Goal: Task Accomplishment & Management: Manage account settings

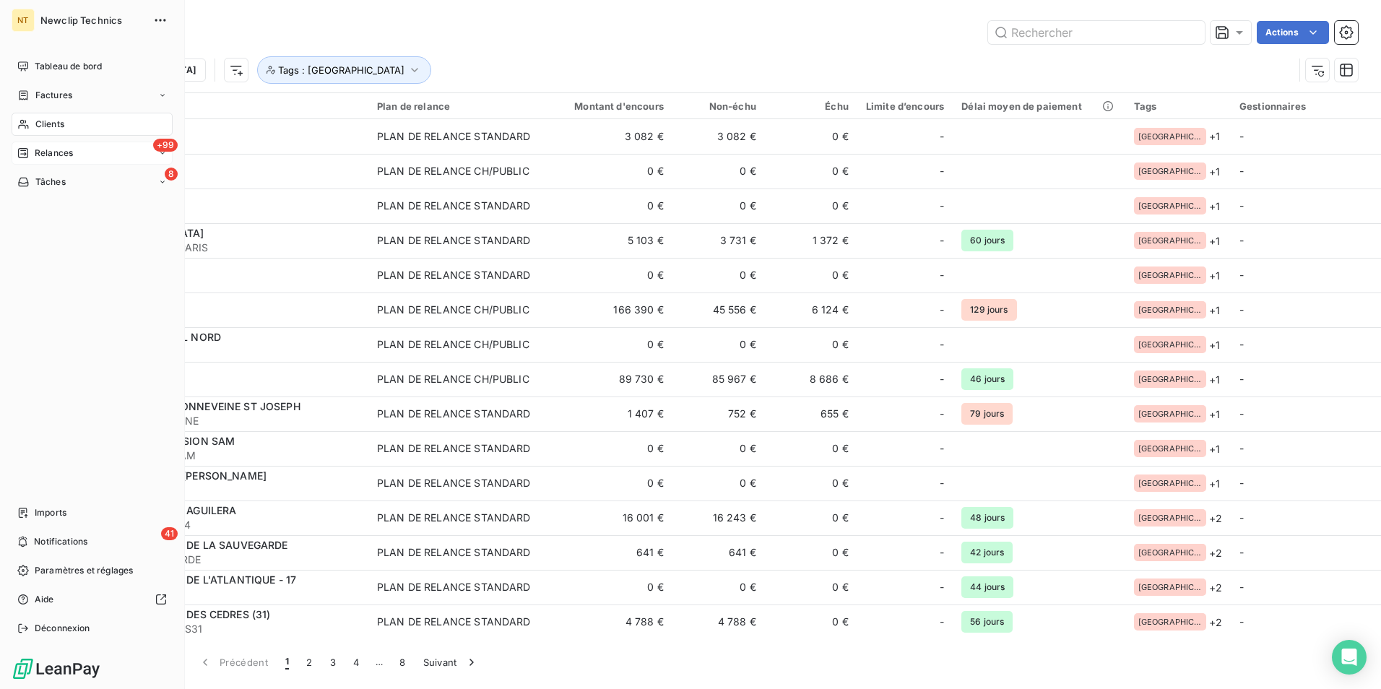
click at [88, 148] on div "+99 Relances" at bounding box center [92, 153] width 161 height 23
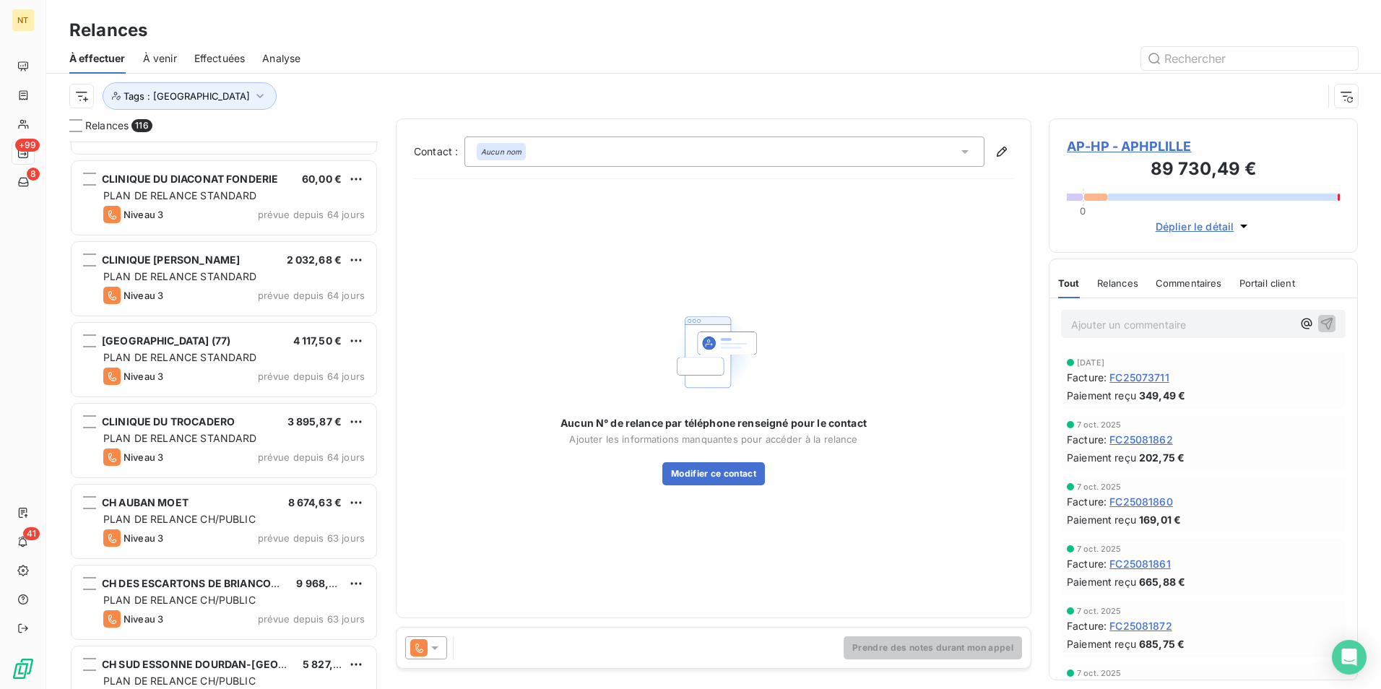
scroll to position [1878, 0]
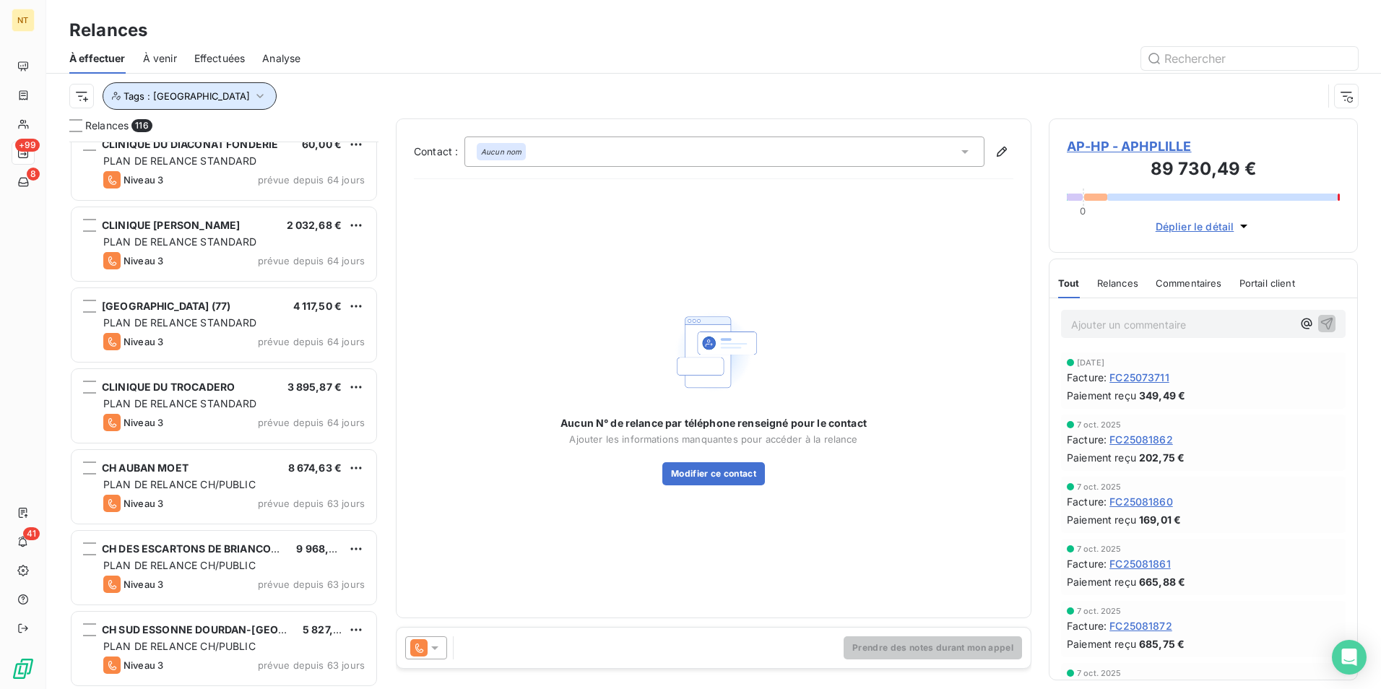
click at [191, 98] on button "Tags : [GEOGRAPHIC_DATA]" at bounding box center [190, 95] width 174 height 27
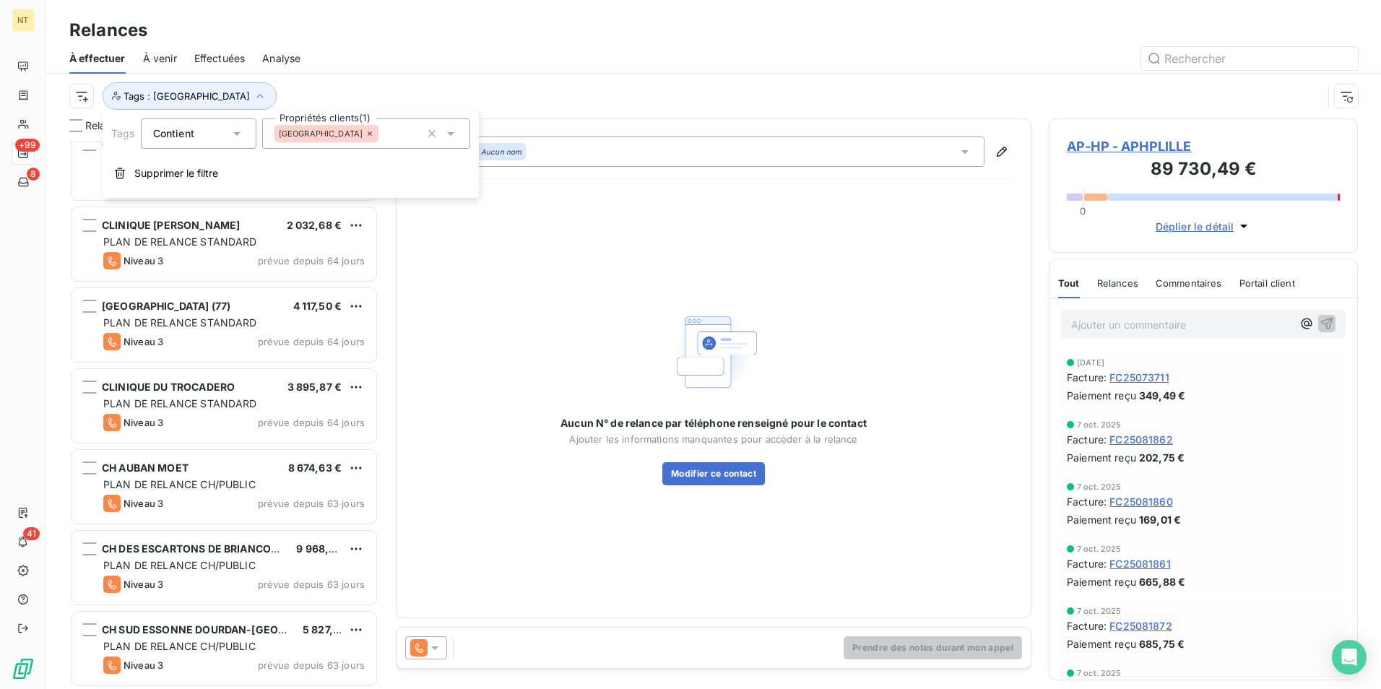
click at [353, 136] on div "[GEOGRAPHIC_DATA]" at bounding box center [366, 133] width 208 height 30
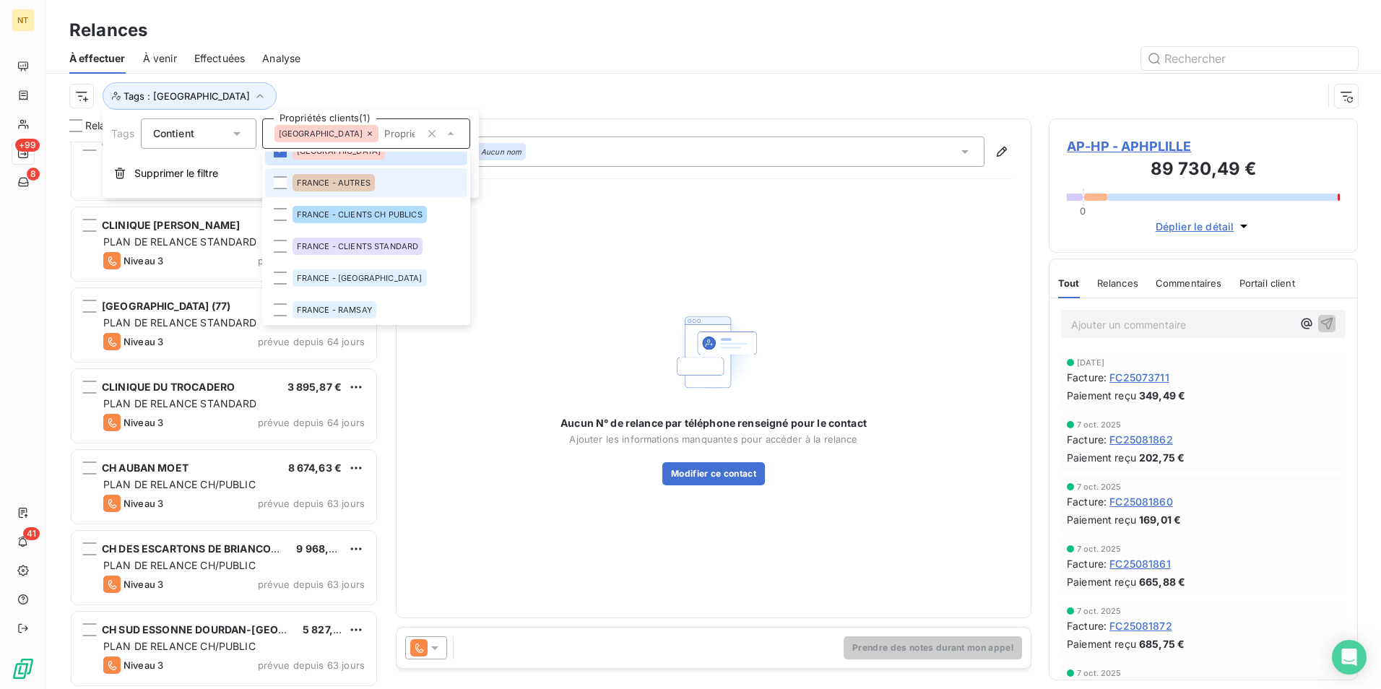
scroll to position [84, 0]
click at [392, 212] on span "FRANCE - CLIENTS CH PUBLICS" at bounding box center [360, 212] width 126 height 9
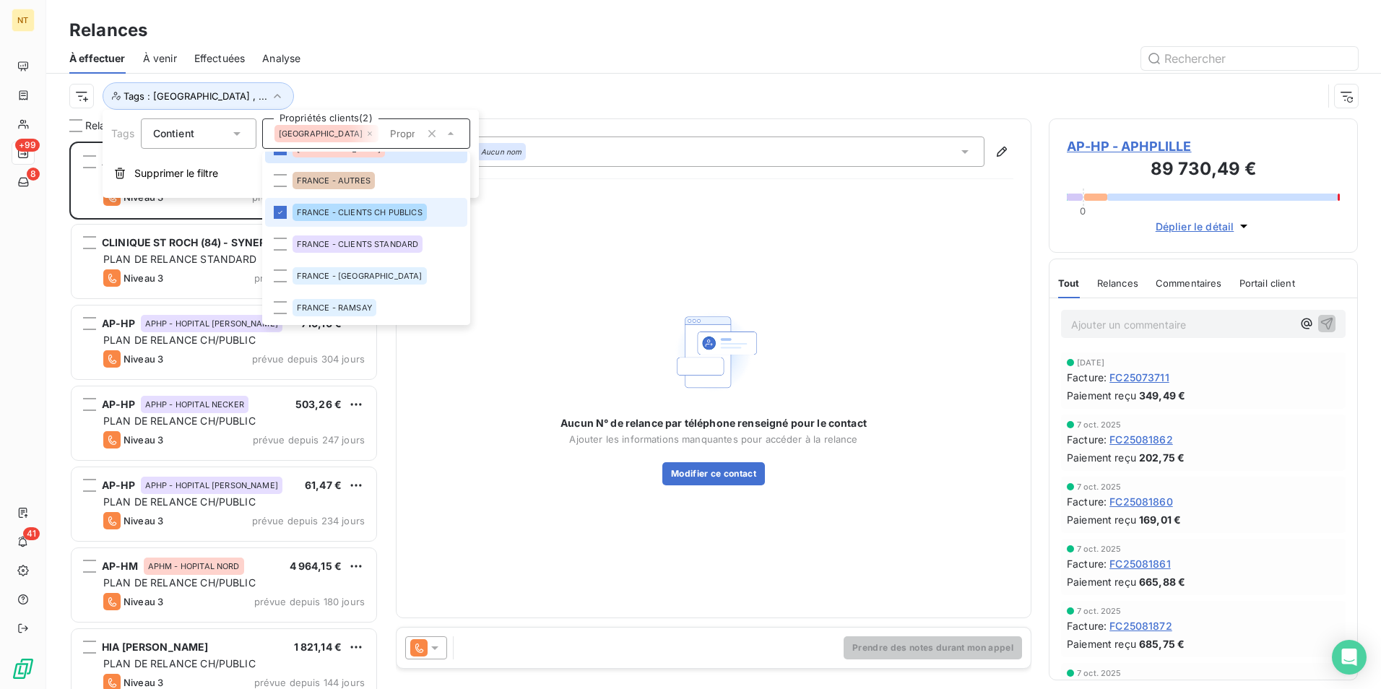
scroll to position [537, 298]
click at [474, 89] on div "Tags : [GEOGRAPHIC_DATA] , ..." at bounding box center [695, 95] width 1253 height 27
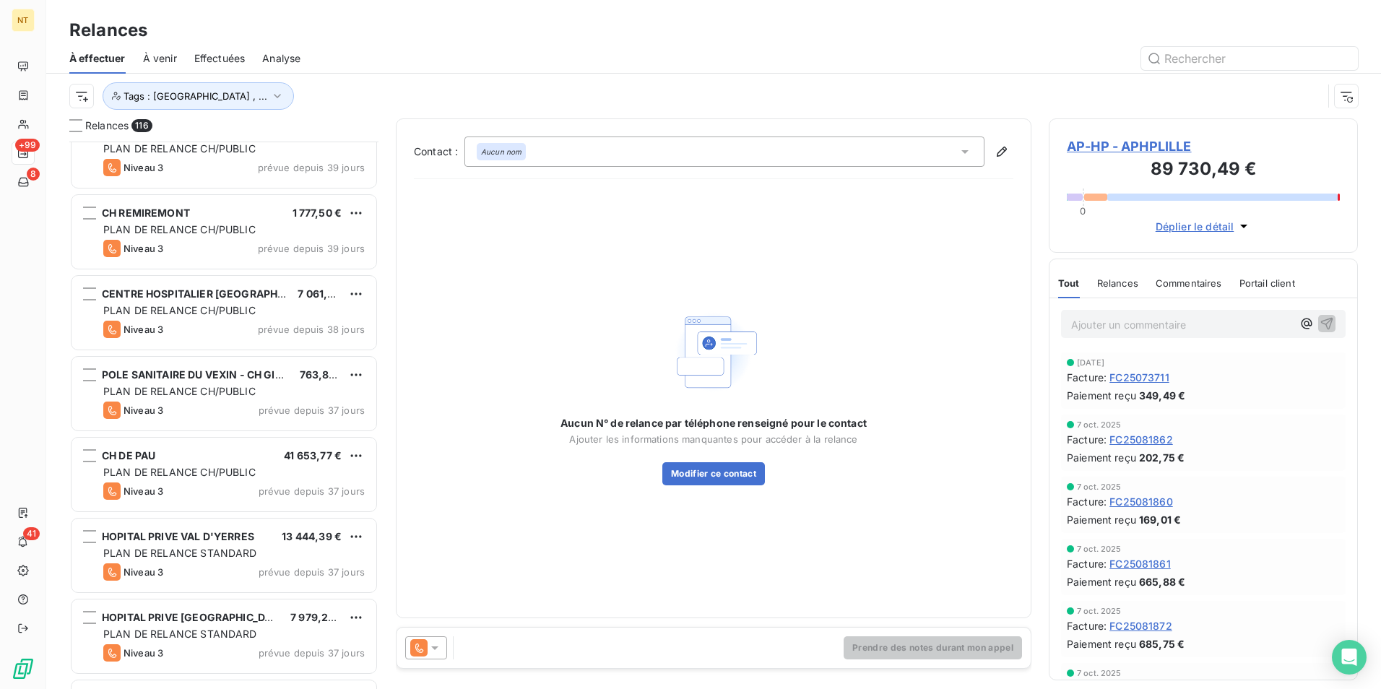
scroll to position [4261, 0]
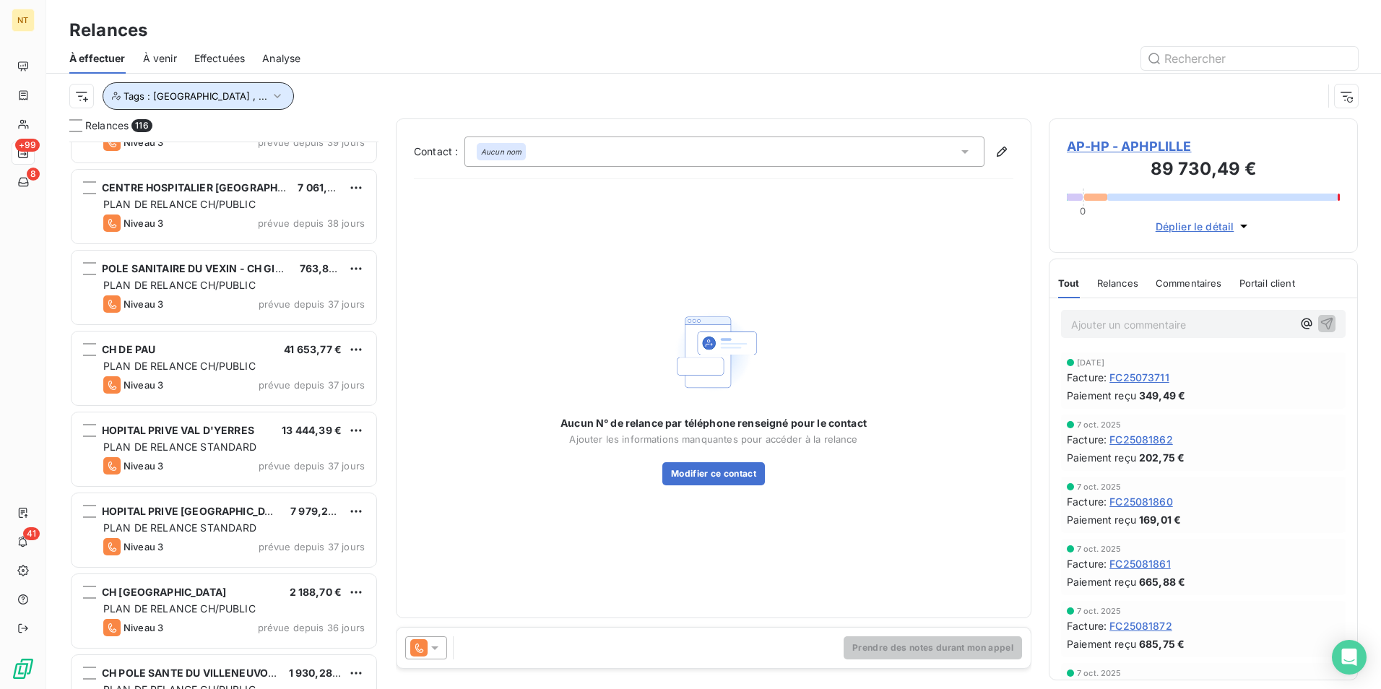
click at [197, 95] on span "Tags : [GEOGRAPHIC_DATA] , ..." at bounding box center [195, 96] width 144 height 12
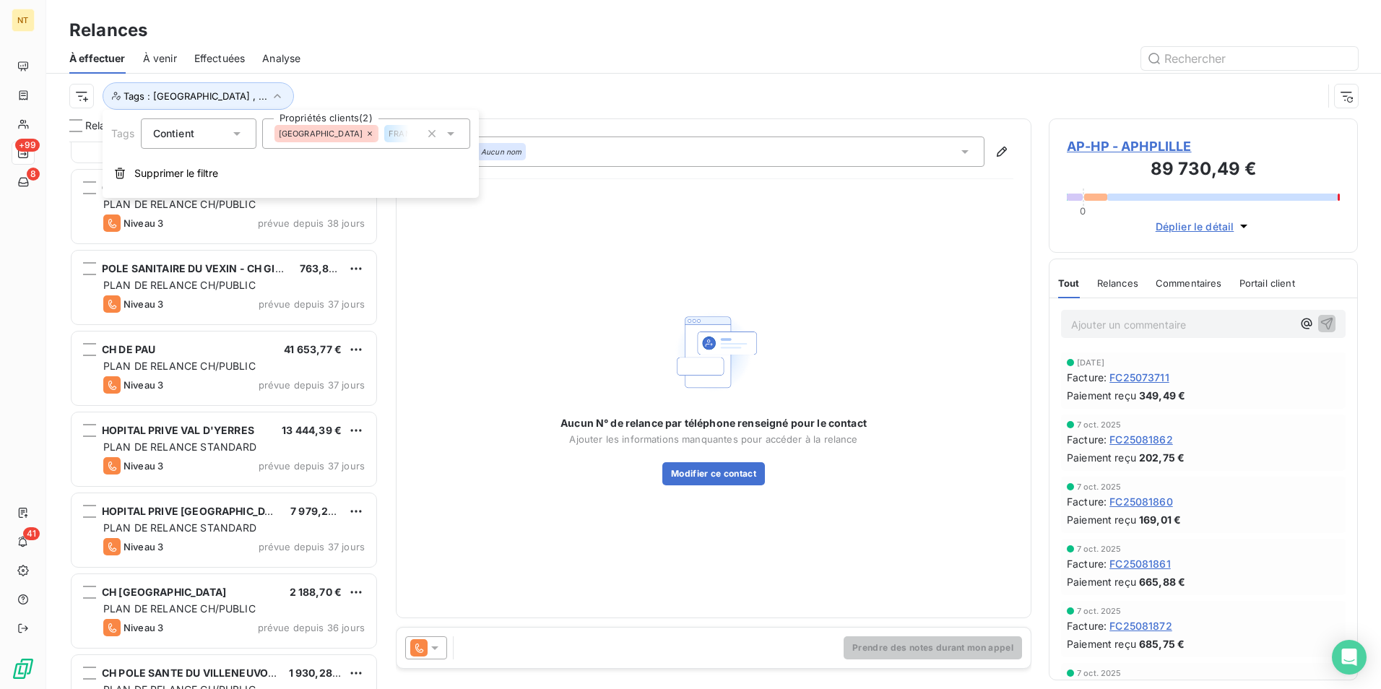
click at [384, 139] on div "FRANCE - CLIENTS CH PUBLICS" at bounding box center [451, 133] width 134 height 17
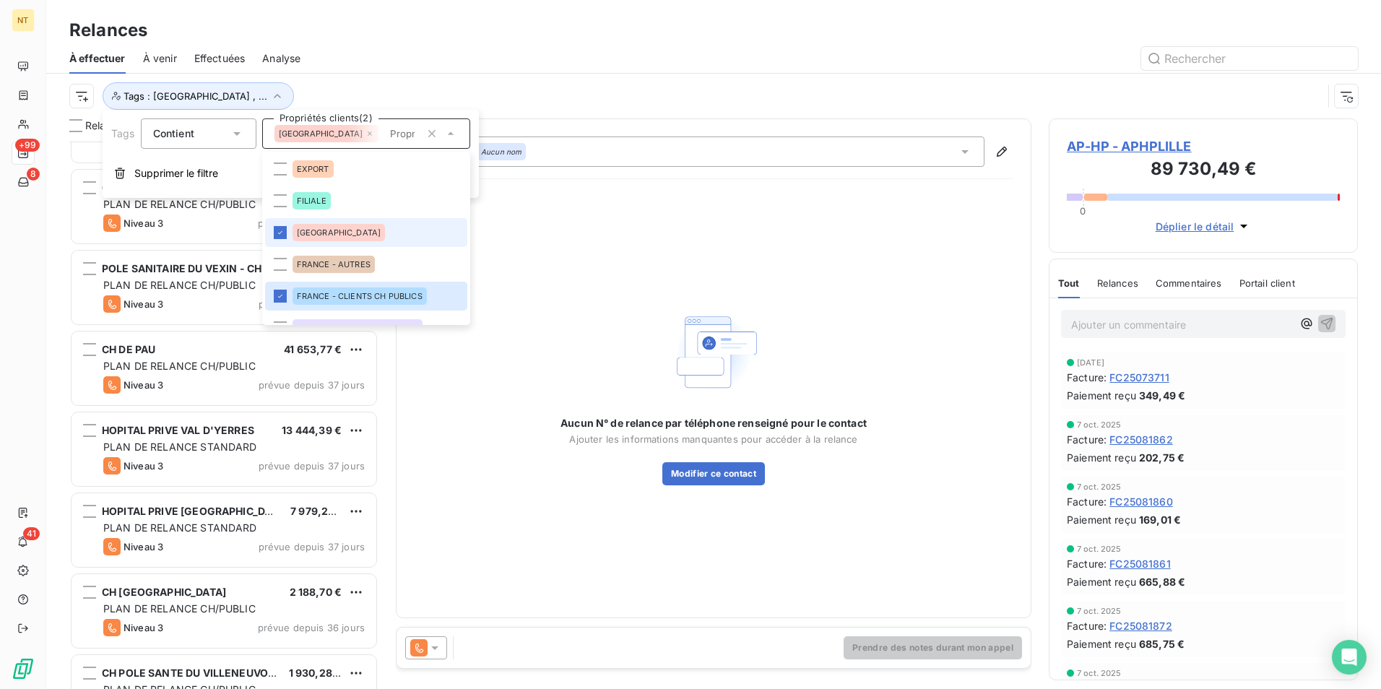
click at [334, 232] on li "[GEOGRAPHIC_DATA]" at bounding box center [366, 232] width 202 height 29
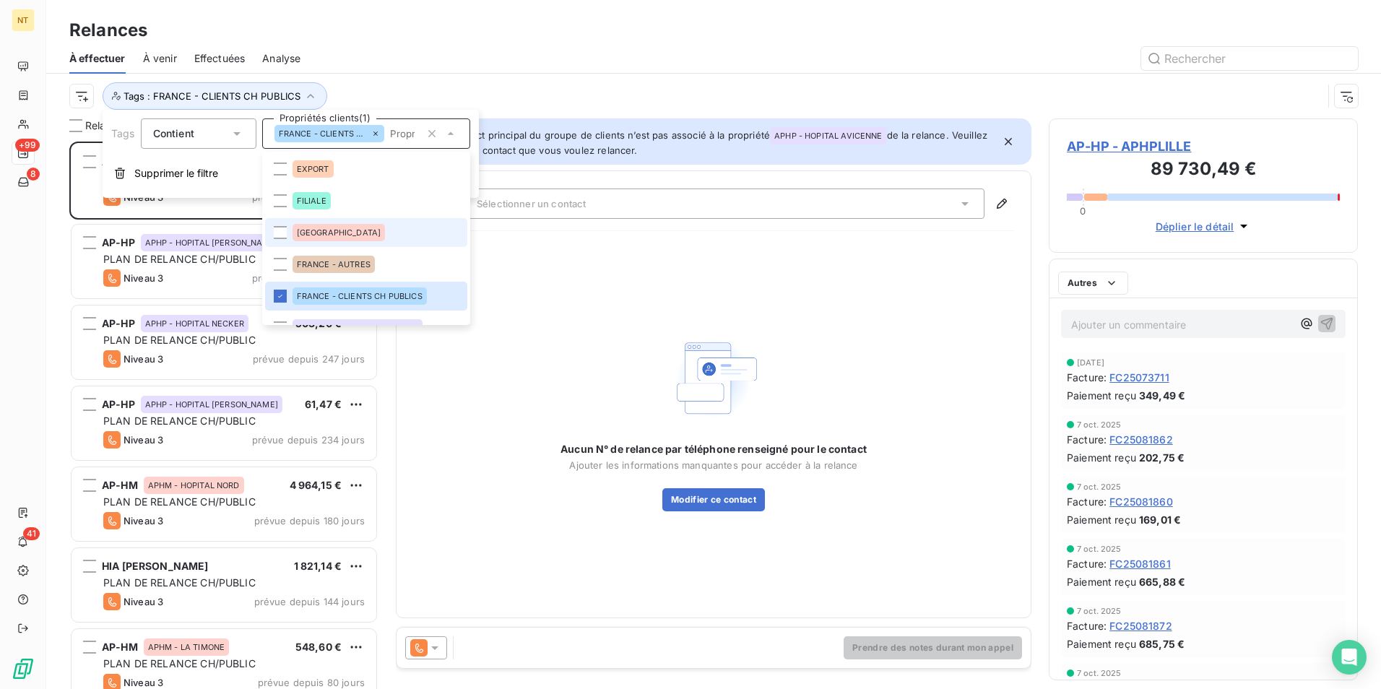
scroll to position [537, 298]
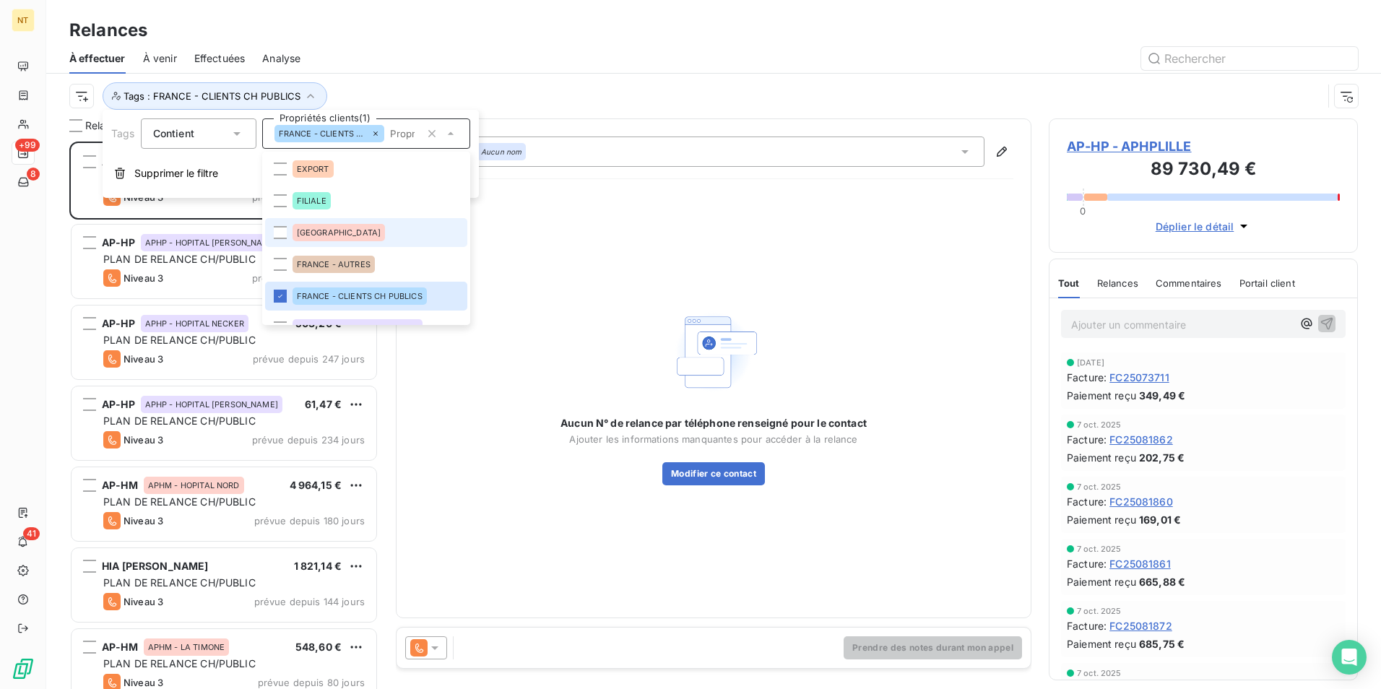
click at [334, 232] on li "[GEOGRAPHIC_DATA]" at bounding box center [366, 232] width 202 height 29
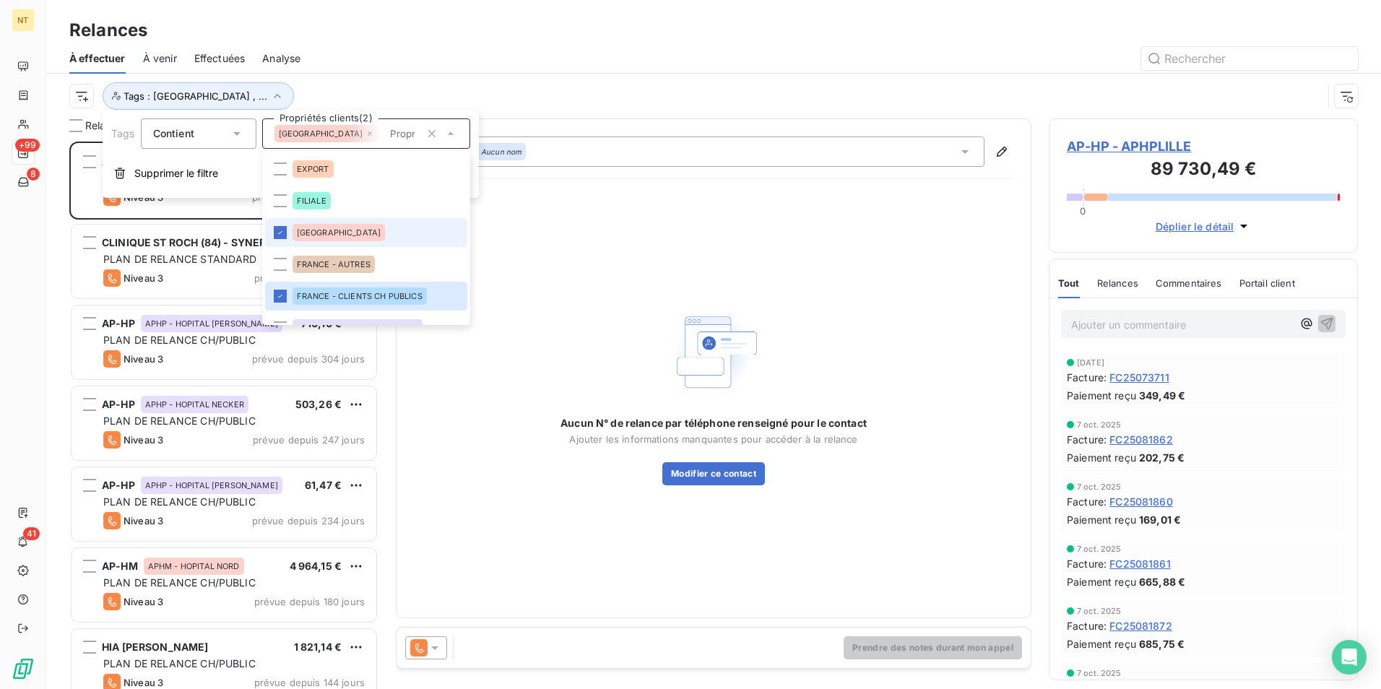
click at [334, 232] on li "[GEOGRAPHIC_DATA]" at bounding box center [366, 232] width 202 height 29
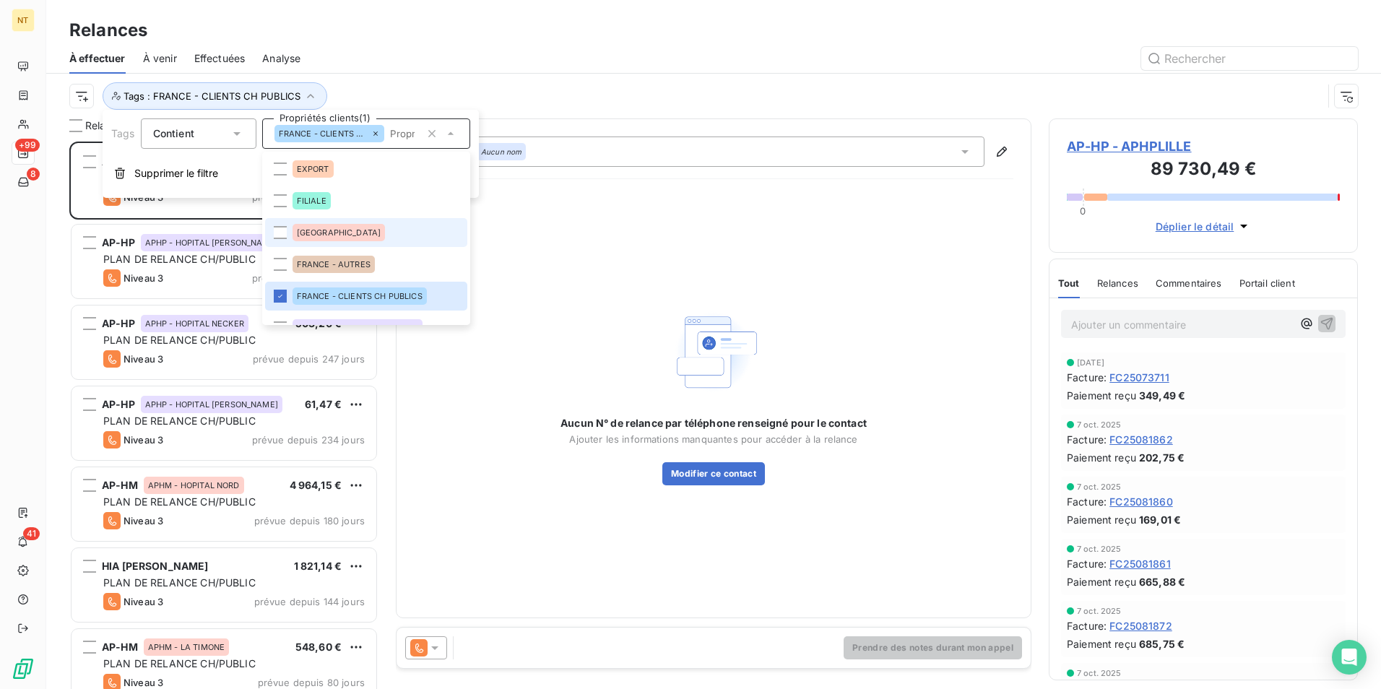
click at [334, 232] on li "[GEOGRAPHIC_DATA]" at bounding box center [366, 232] width 202 height 29
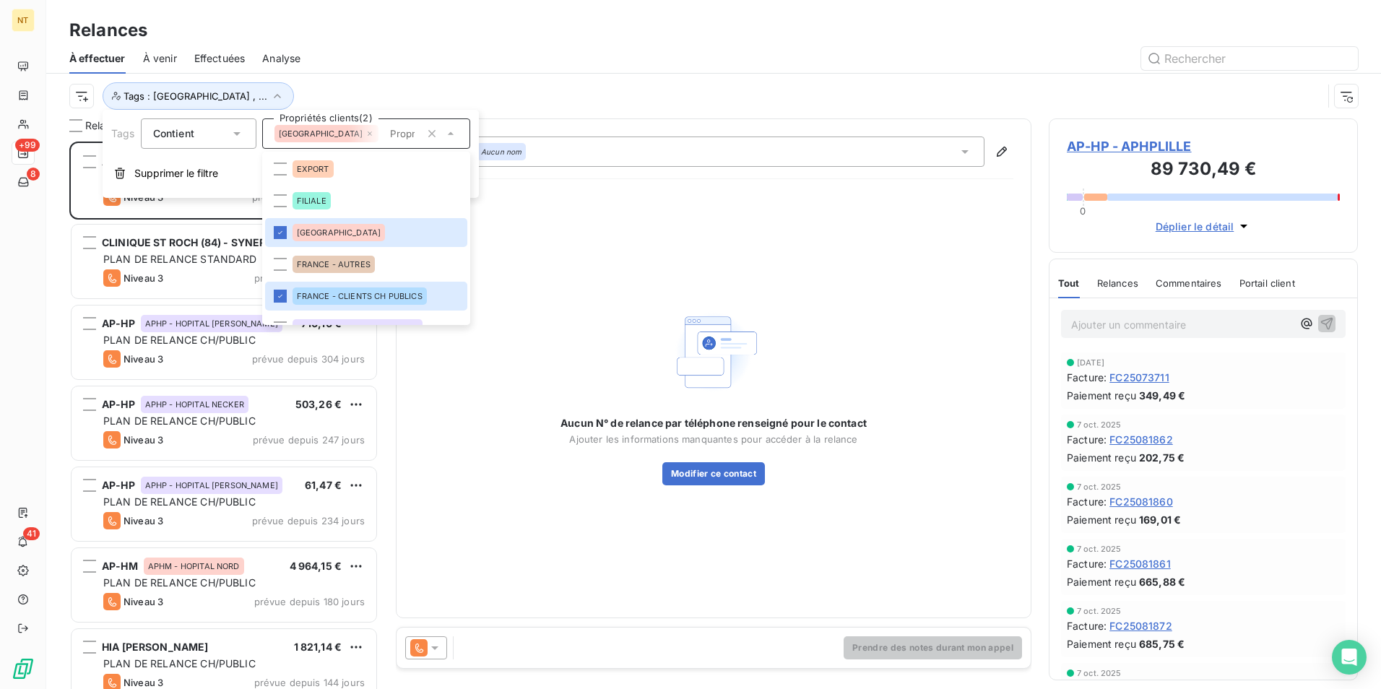
click at [436, 71] on div "À effectuer À venir Effectuées Analyse" at bounding box center [713, 58] width 1334 height 30
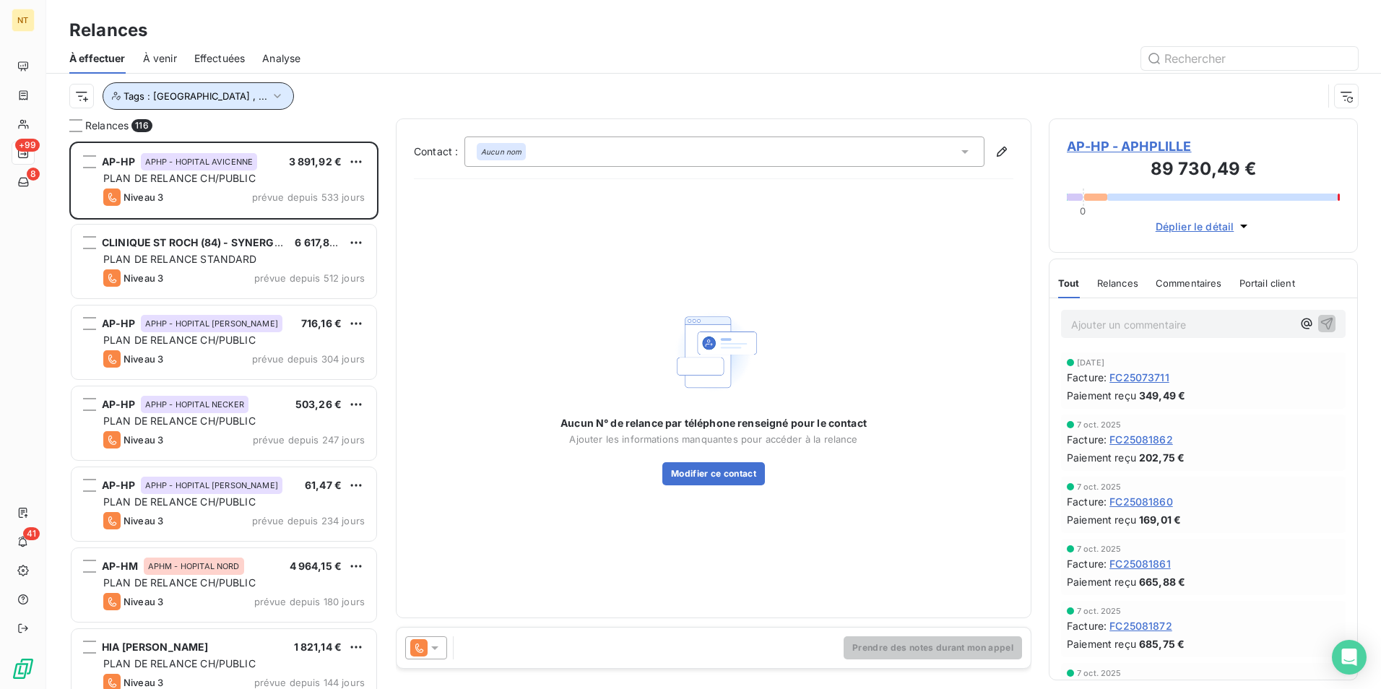
click at [270, 92] on icon "button" at bounding box center [277, 96] width 14 height 14
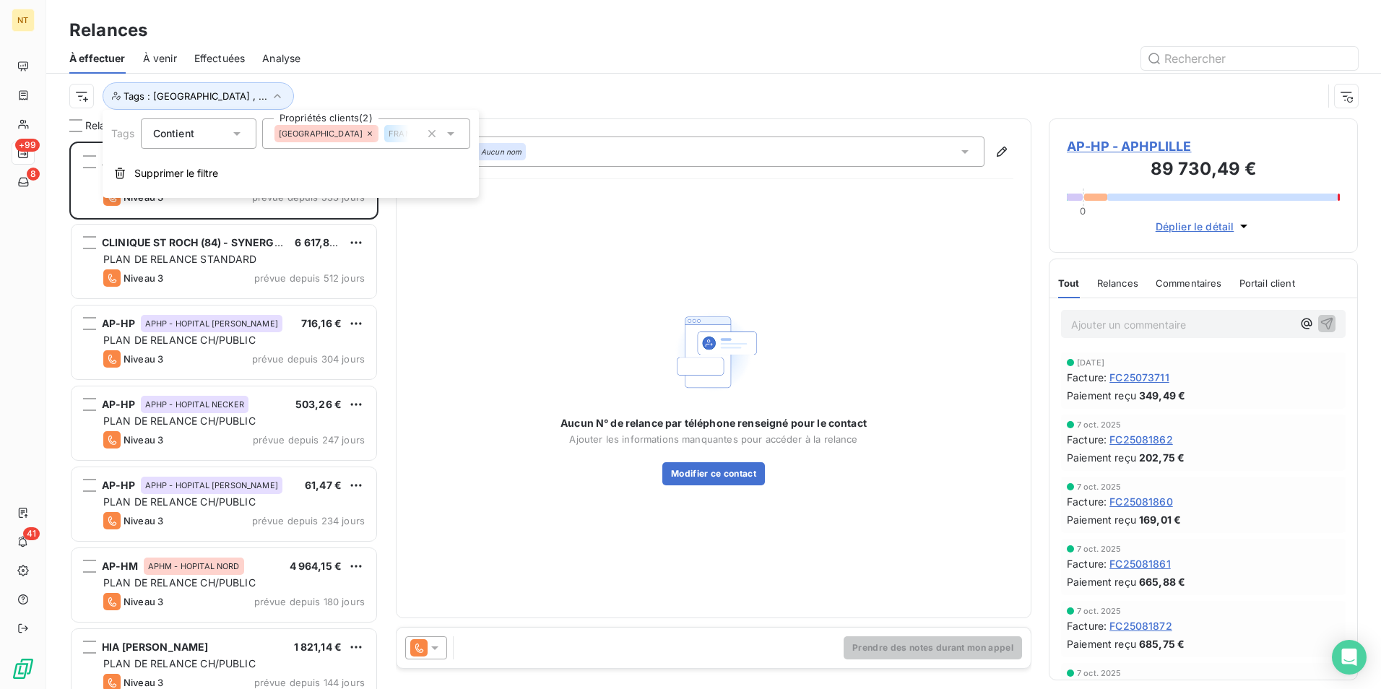
click at [388, 132] on span "FRANCE - CLIENTS CH PUBLICS" at bounding box center [445, 133] width 114 height 9
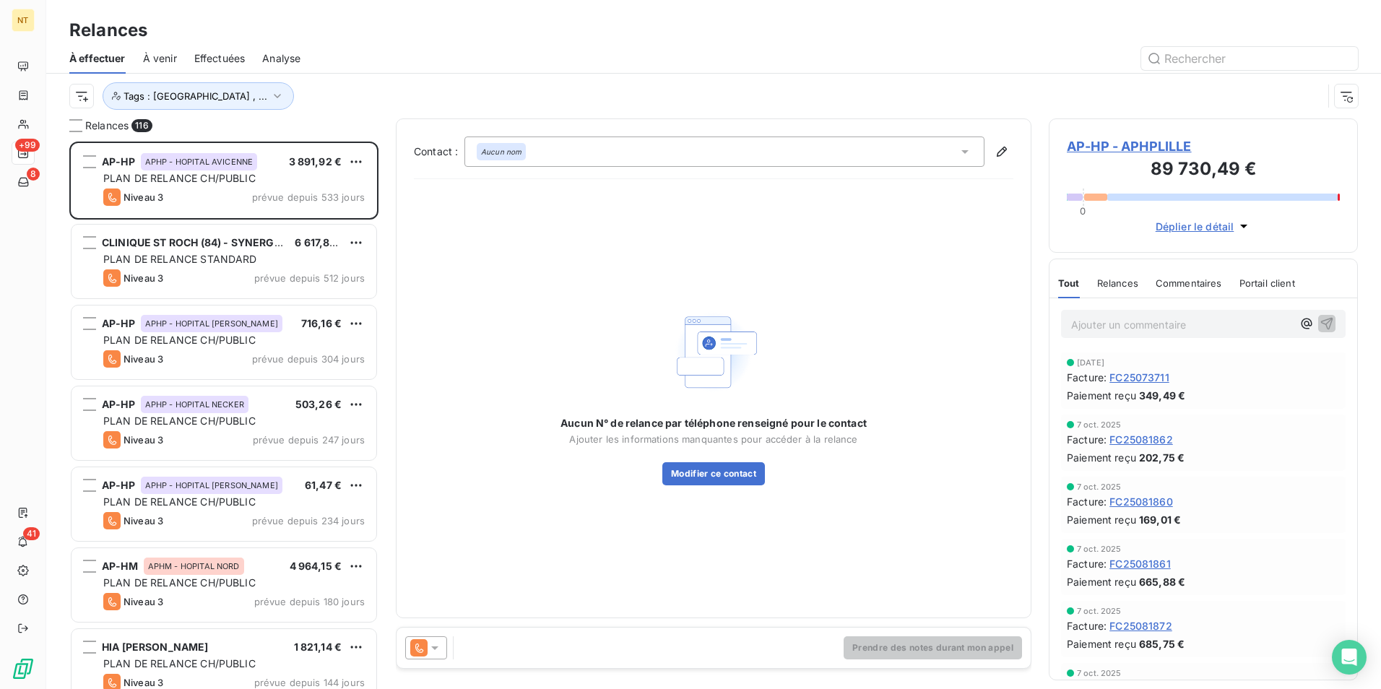
click at [384, 43] on div "Relances" at bounding box center [713, 30] width 1334 height 26
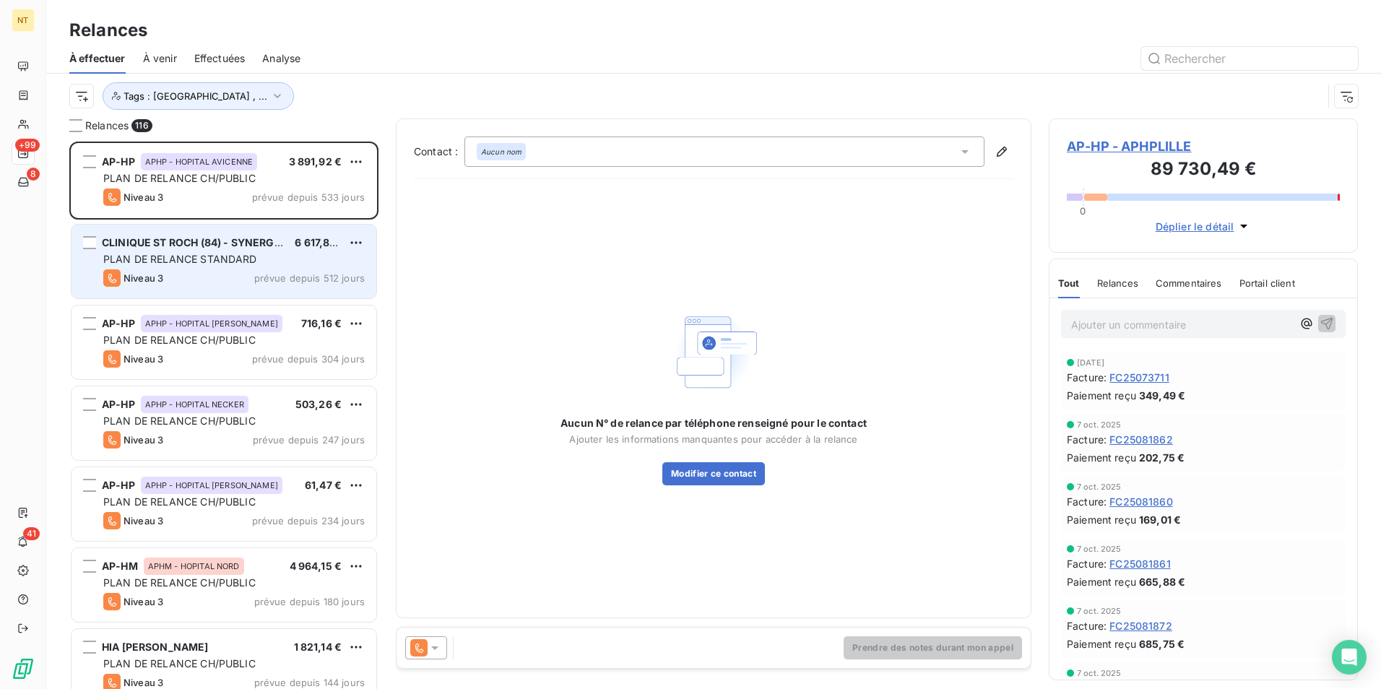
click at [246, 269] on div "Niveau 3 prévue depuis 512 jours" at bounding box center [233, 277] width 261 height 17
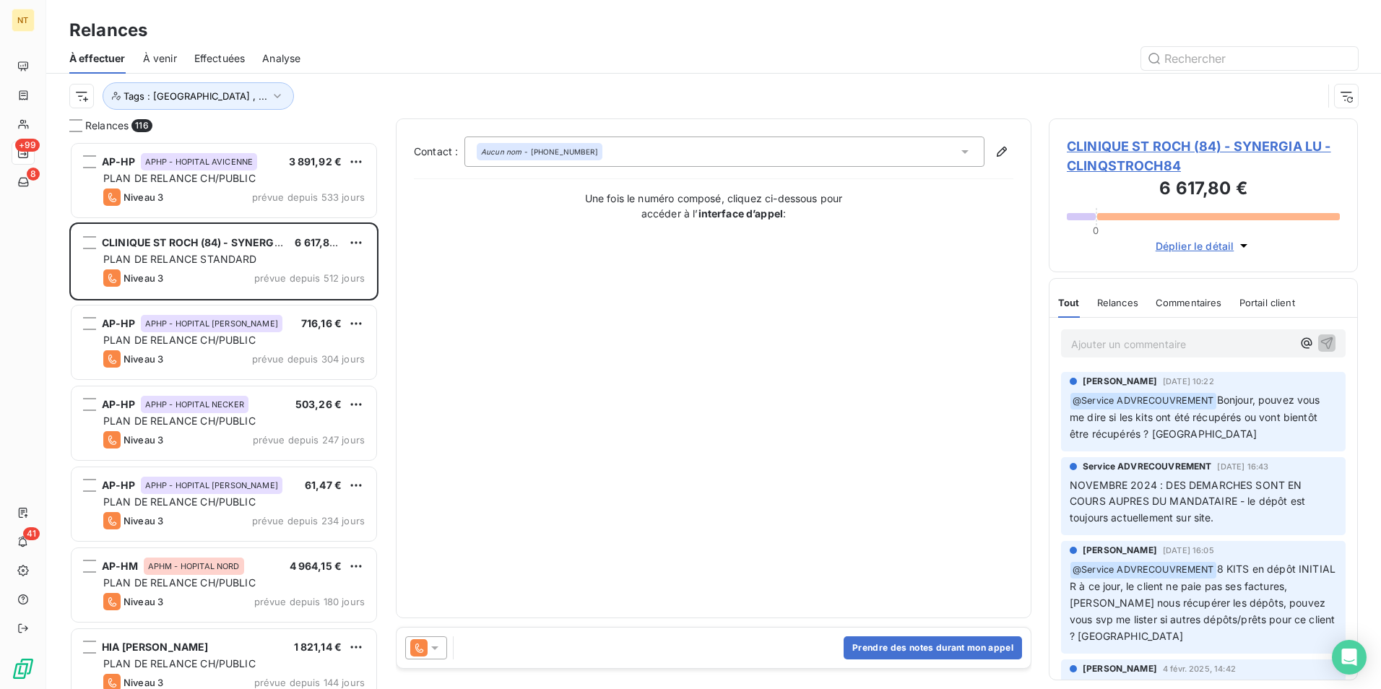
click at [1203, 248] on span "Déplier le détail" at bounding box center [1194, 245] width 79 height 15
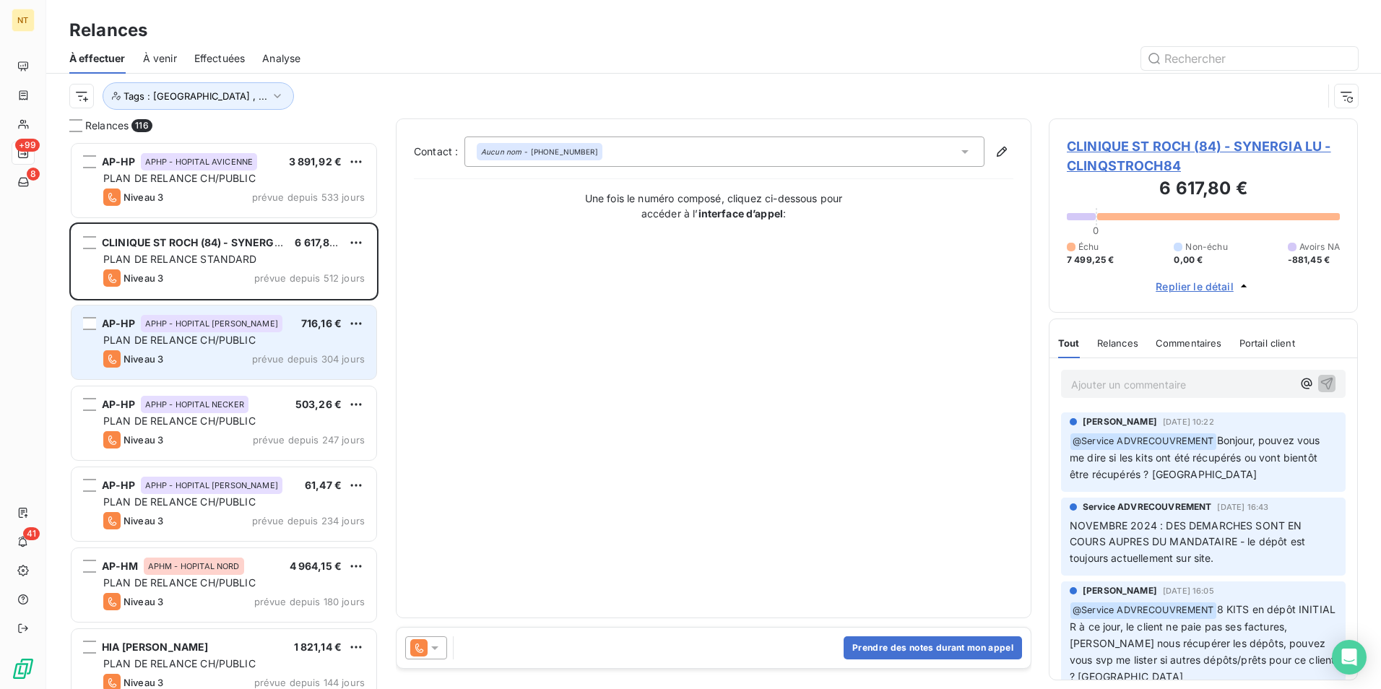
click at [183, 360] on div "Niveau 3 prévue depuis 304 jours" at bounding box center [233, 358] width 261 height 17
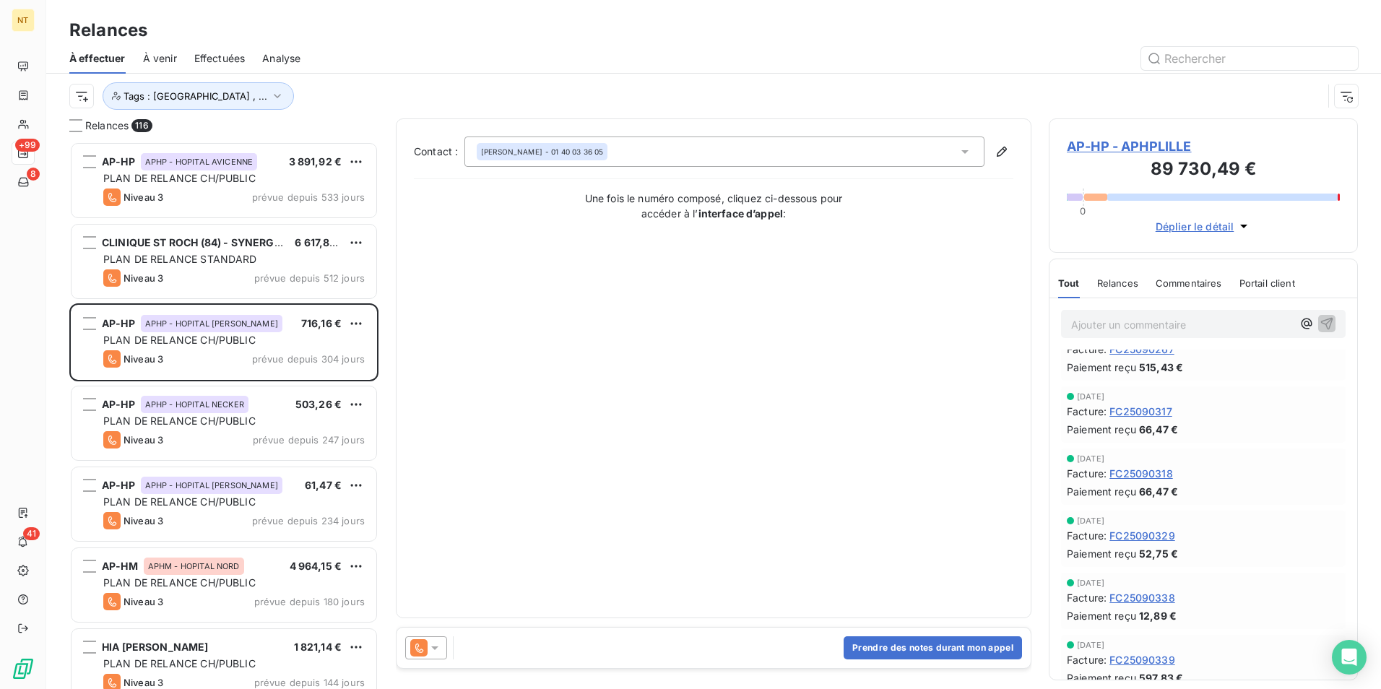
scroll to position [2501, 0]
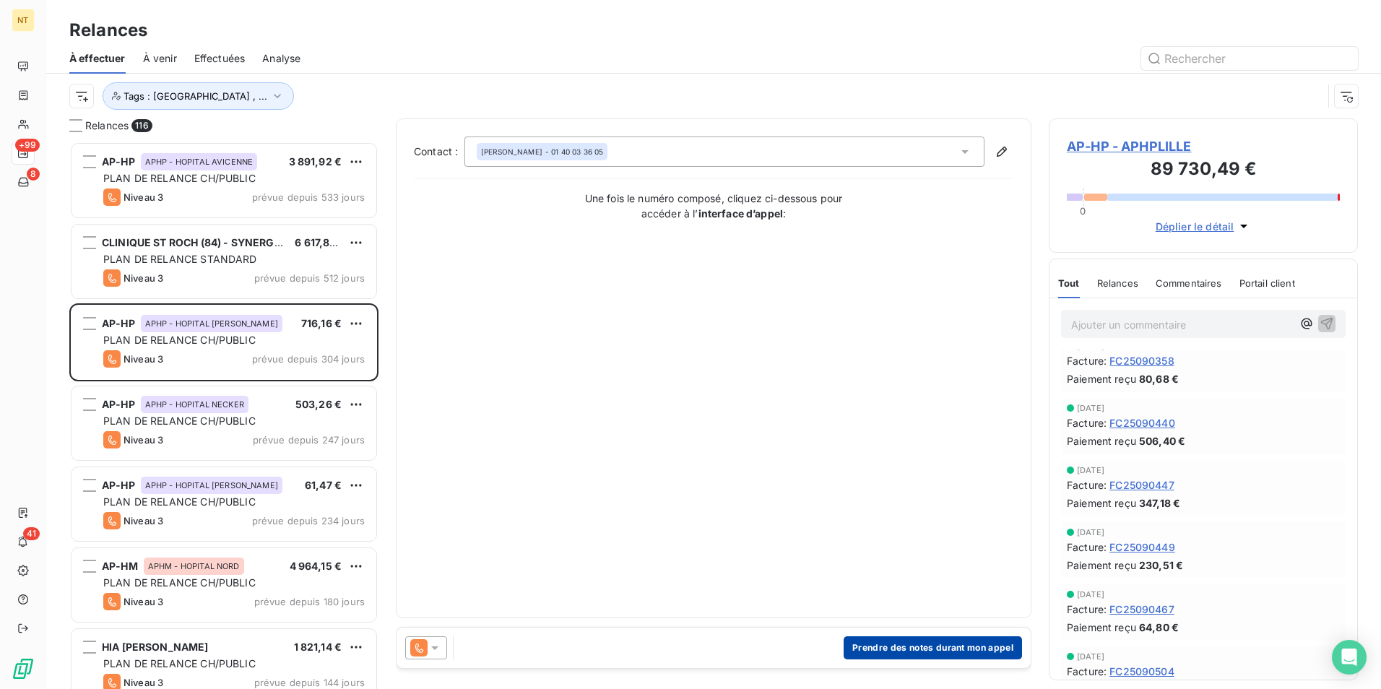
click at [995, 646] on button "Prendre des notes durant mon appel" at bounding box center [932, 647] width 178 height 23
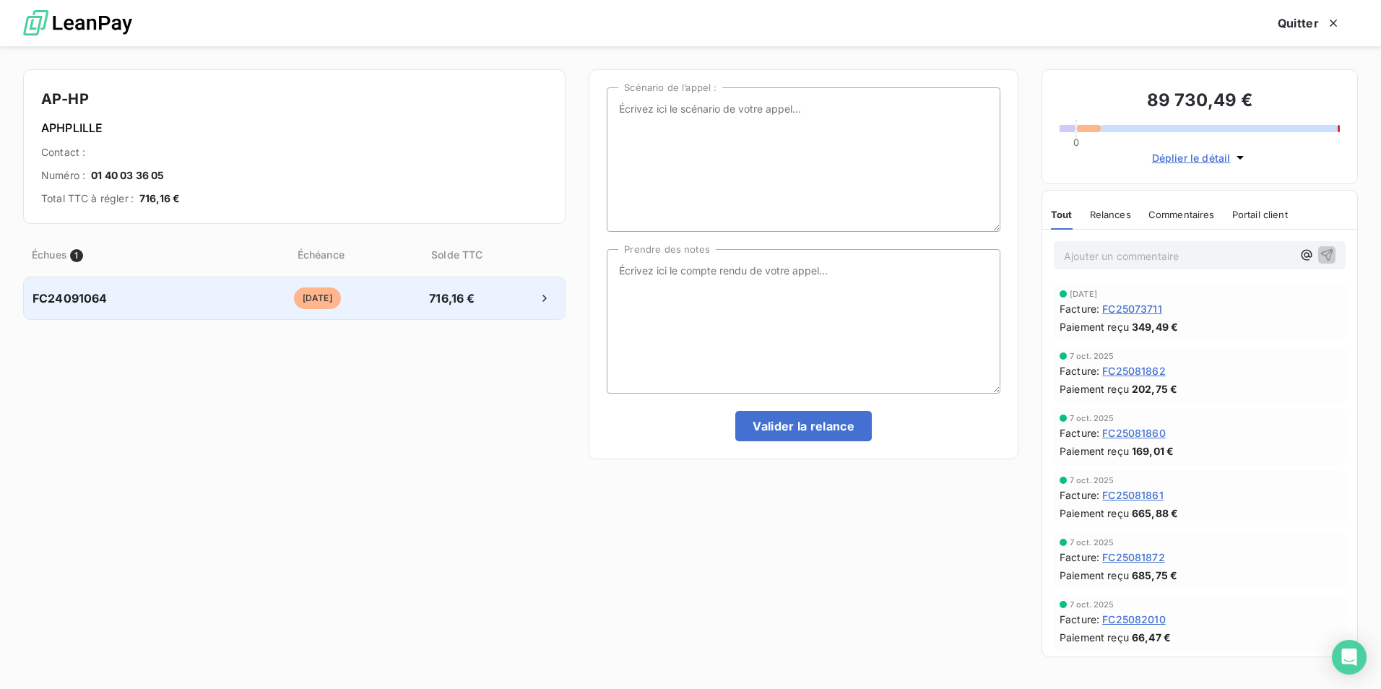
click at [528, 296] on div at bounding box center [524, 298] width 64 height 23
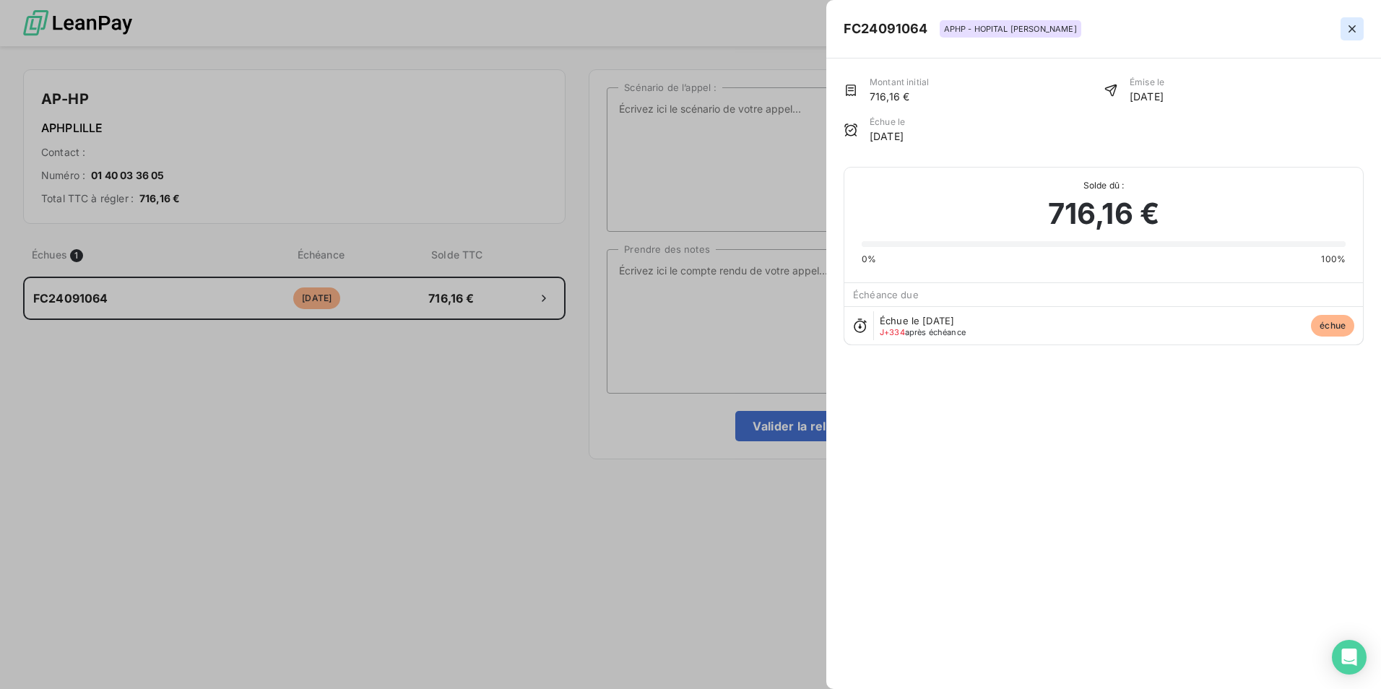
click at [1346, 32] on icon "button" at bounding box center [1352, 29] width 14 height 14
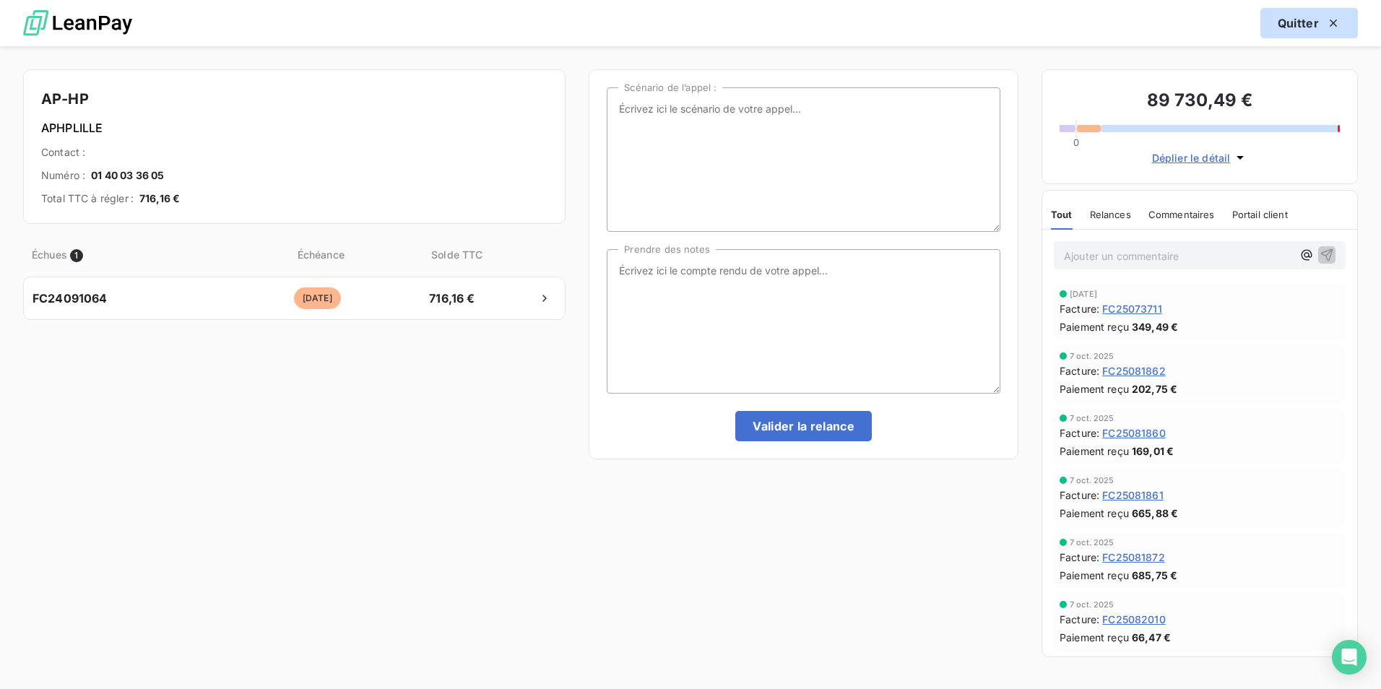
click at [1290, 20] on button "Quitter" at bounding box center [1308, 23] width 97 height 30
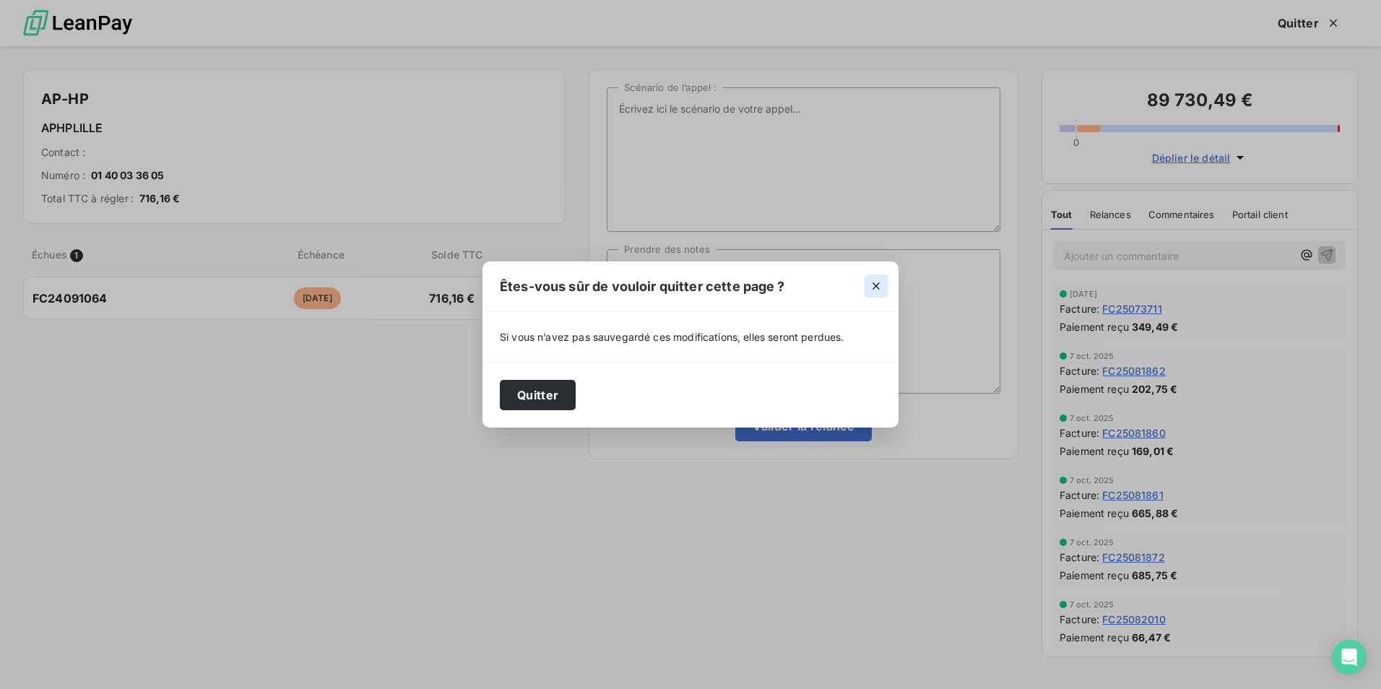
click at [883, 294] on button "button" at bounding box center [875, 285] width 23 height 23
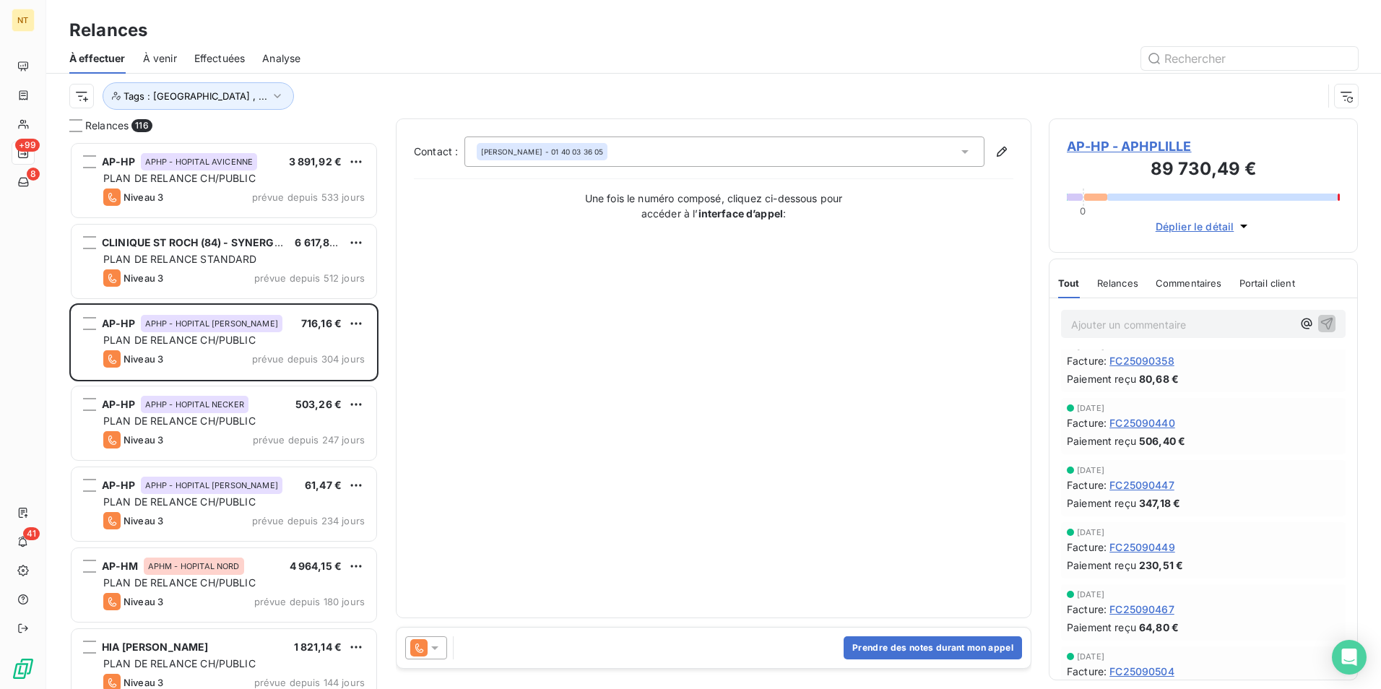
click at [692, 404] on div "Contact : [PERSON_NAME] - 01 40 03 36 05 Une fois le numéro composé, cliquez ci…" at bounding box center [713, 368] width 599 height 464
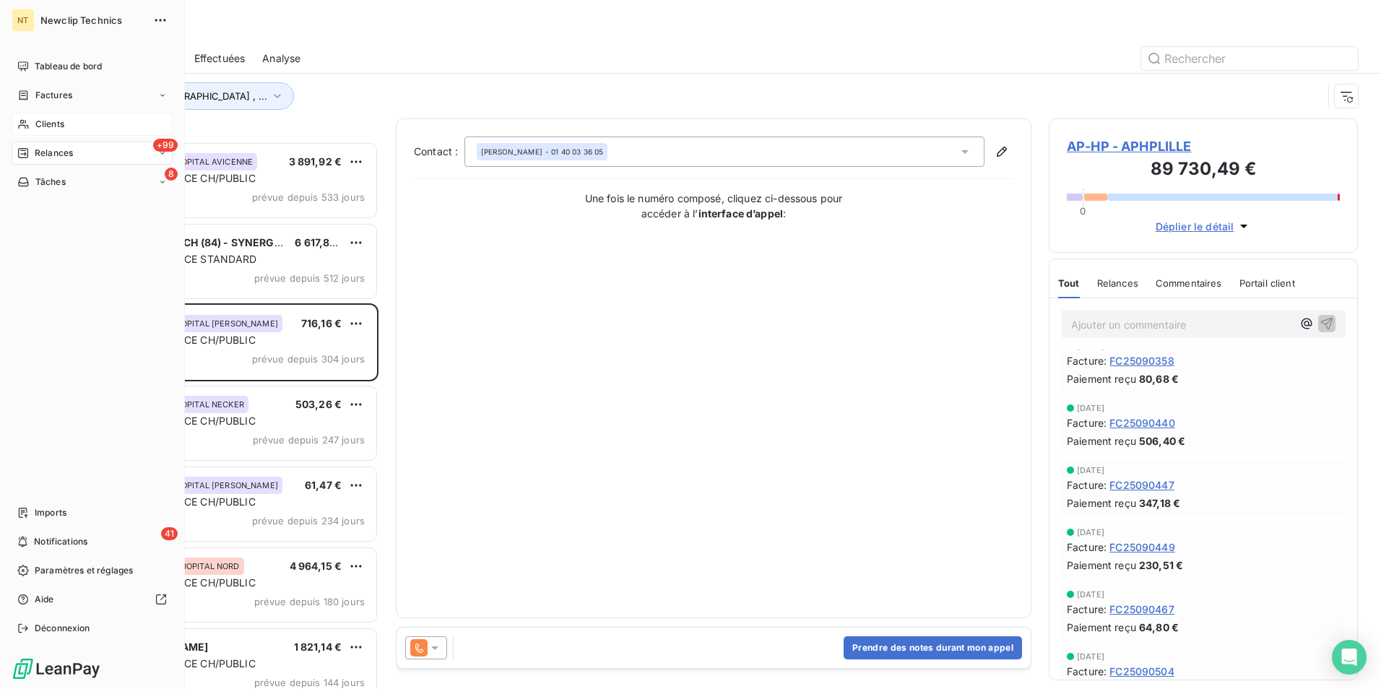
click at [51, 119] on span "Clients" at bounding box center [49, 124] width 29 height 13
